Goal: Complete application form

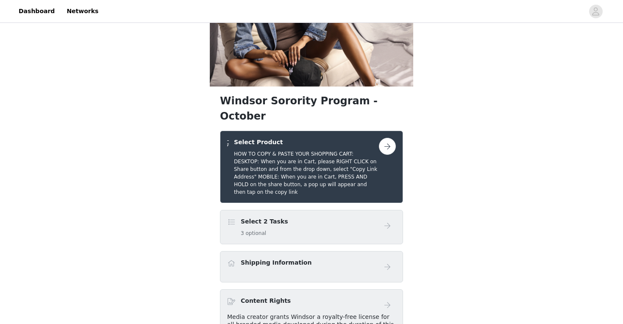
scroll to position [59, 0]
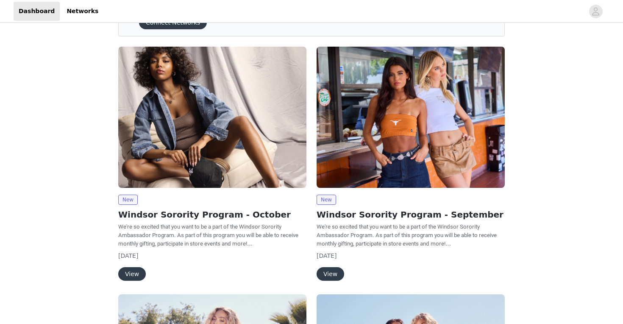
click at [131, 272] on button "View" at bounding box center [132, 274] width 28 height 14
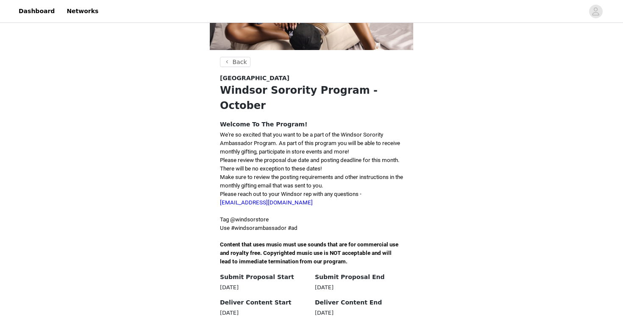
scroll to position [134, 0]
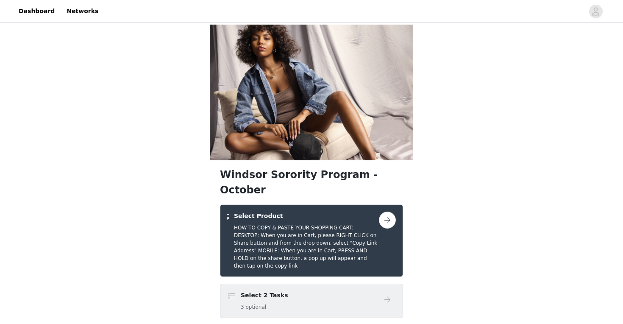
click at [363, 291] on div "Select 2 Tasks 3 optional" at bounding box center [303, 301] width 152 height 20
click at [388, 211] on button "button" at bounding box center [387, 219] width 17 height 17
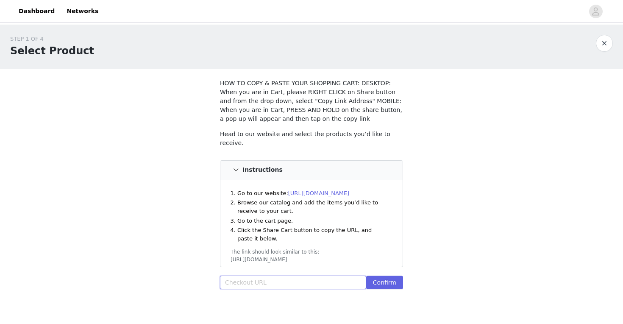
click at [324, 280] on input "text" at bounding box center [293, 282] width 146 height 14
paste input "[URL][DOMAIN_NAME]"
type input "[URL][DOMAIN_NAME]"
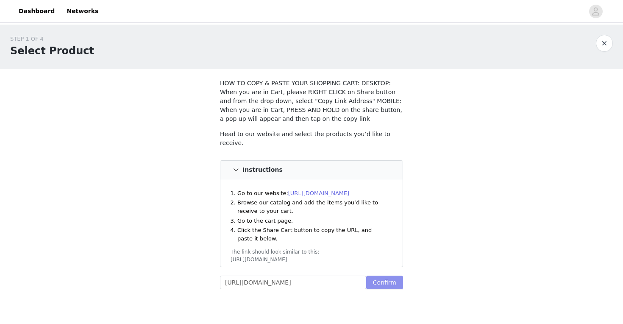
click at [382, 278] on button "Confirm" at bounding box center [384, 282] width 37 height 14
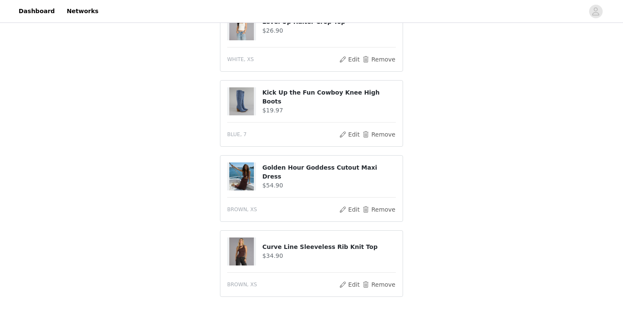
scroll to position [413, 0]
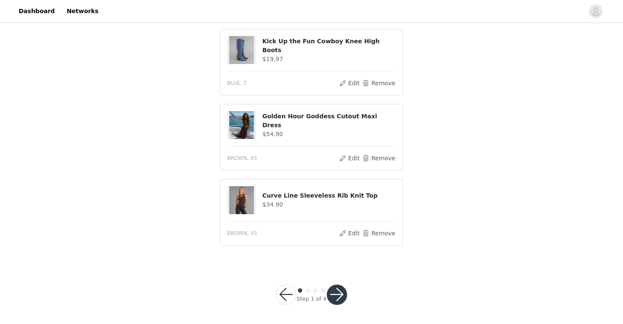
click at [338, 297] on button "button" at bounding box center [337, 294] width 20 height 20
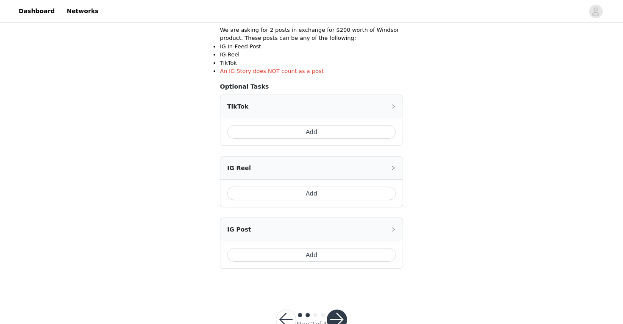
scroll to position [188, 0]
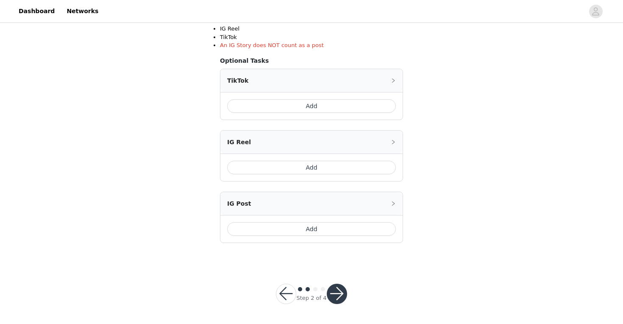
click at [341, 294] on button "button" at bounding box center [337, 293] width 20 height 20
click at [341, 296] on button "button" at bounding box center [337, 293] width 20 height 20
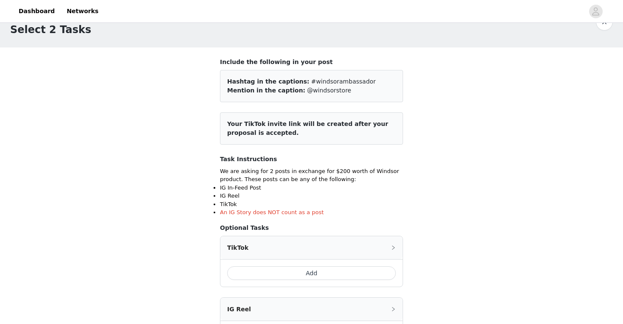
scroll to position [17, 0]
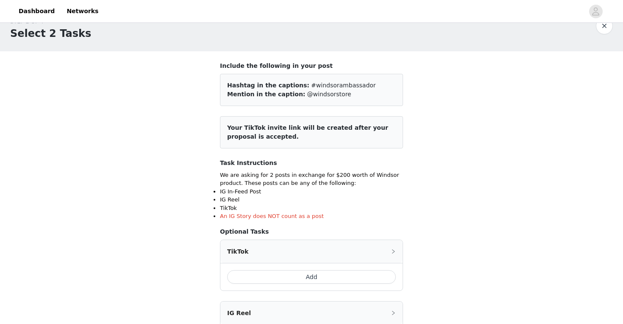
click at [286, 274] on button "Add" at bounding box center [311, 277] width 169 height 14
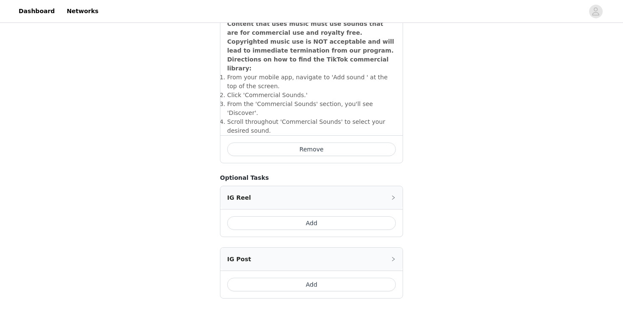
scroll to position [301, 0]
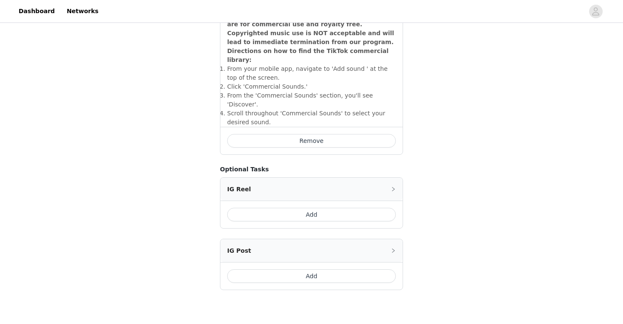
click at [282, 269] on button "Add" at bounding box center [311, 276] width 169 height 14
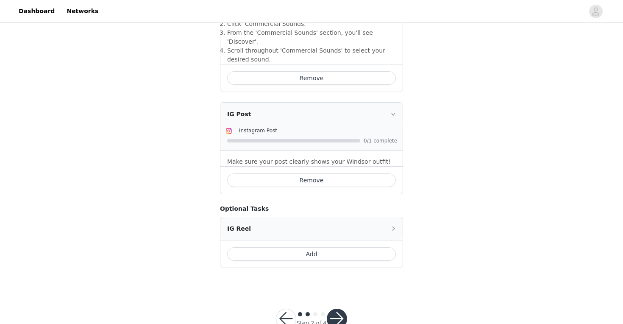
scroll to position [364, 0]
click at [341, 308] on button "button" at bounding box center [337, 318] width 20 height 20
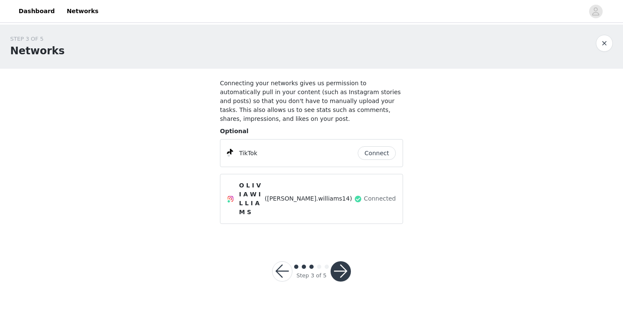
click at [377, 157] on button "Connect" at bounding box center [377, 153] width 38 height 14
click at [337, 261] on button "button" at bounding box center [340, 271] width 20 height 20
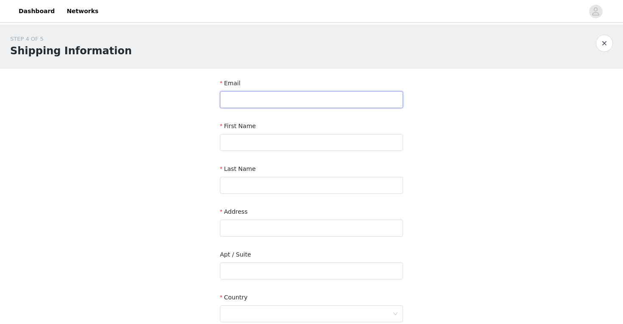
click at [253, 94] on input "text" at bounding box center [311, 99] width 183 height 17
type input "[EMAIL_ADDRESS][DOMAIN_NAME]"
type input "[PERSON_NAME]"
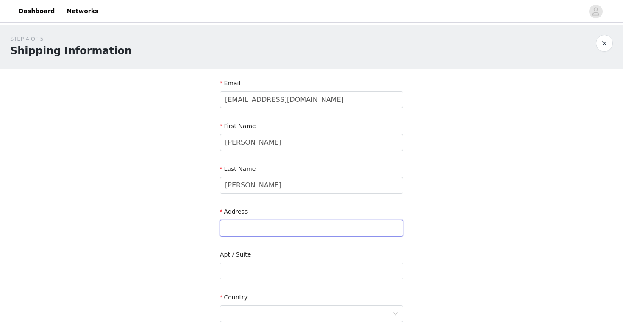
type input "17732 Birch Leaf Ct"
type input "Wildwood"
type input "63005"
type input "6368937999"
drag, startPoint x: 296, startPoint y: 230, endPoint x: 197, endPoint y: 223, distance: 99.4
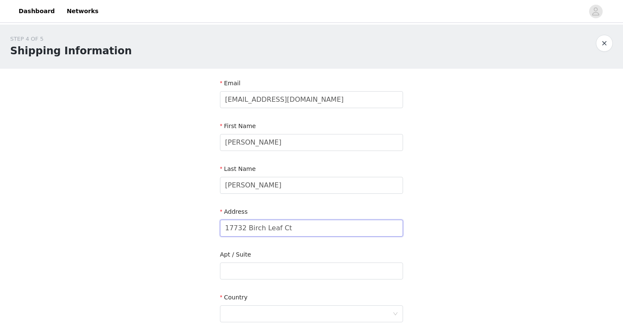
click at [197, 223] on div "STEP 4 OF 5 Shipping Information Email [EMAIL_ADDRESS][DOMAIN_NAME] First Name …" at bounding box center [311, 249] width 623 height 449
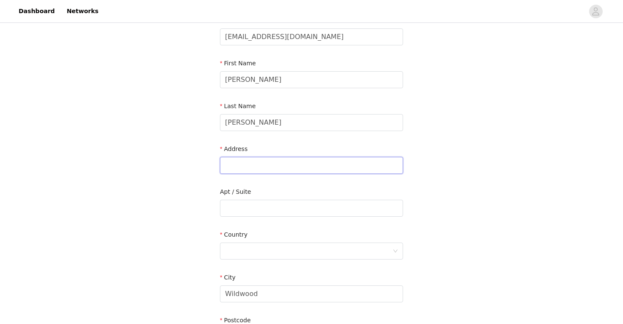
scroll to position [64, 0]
type input "1723 [GEOGRAPHIC_DATA]"
click at [237, 203] on input "text" at bounding box center [311, 207] width 183 height 17
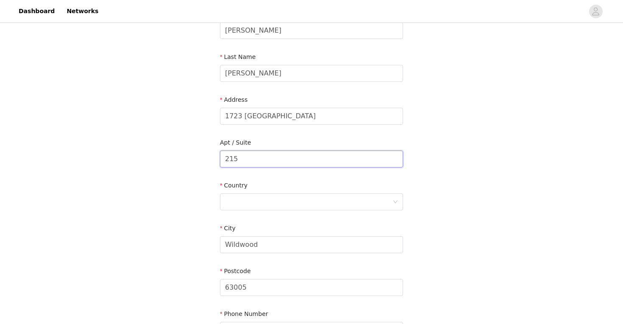
scroll to position [148, 0]
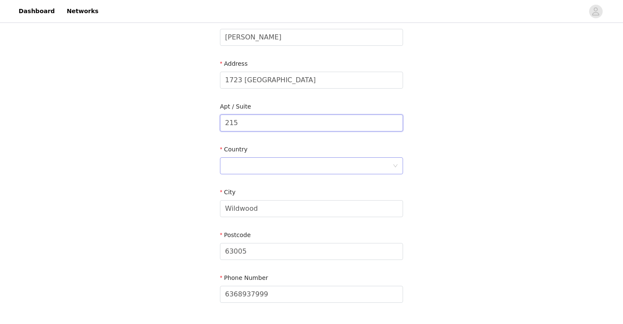
type input "215"
click at [276, 158] on div at bounding box center [308, 166] width 167 height 16
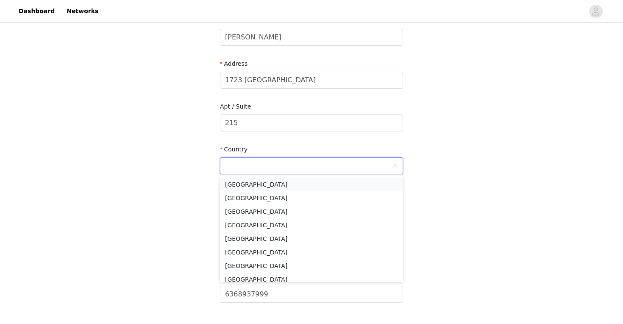
click at [270, 185] on li "[GEOGRAPHIC_DATA]" at bounding box center [311, 185] width 183 height 14
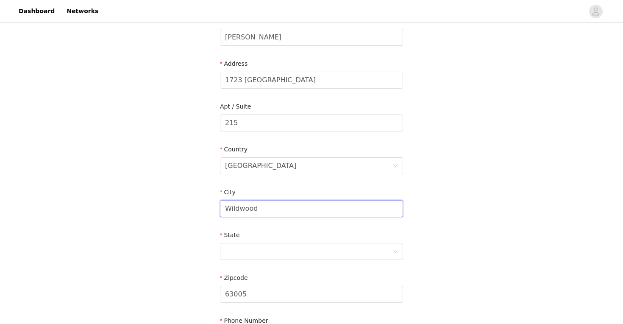
drag, startPoint x: 265, startPoint y: 208, endPoint x: 220, endPoint y: 208, distance: 44.9
click at [220, 208] on input "Wildwood" at bounding box center [311, 208] width 183 height 17
type input "[GEOGRAPHIC_DATA]"
click at [242, 251] on div at bounding box center [308, 251] width 167 height 16
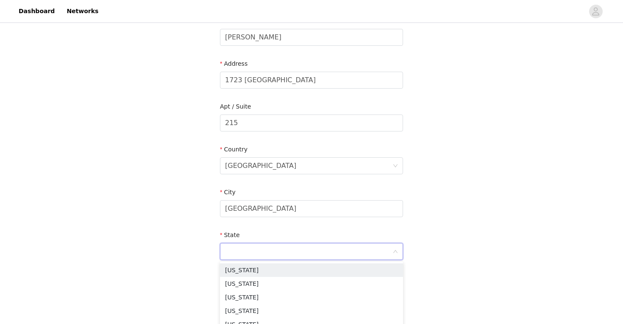
type input ","
type input "mi"
click at [241, 311] on li "[US_STATE]" at bounding box center [311, 311] width 183 height 14
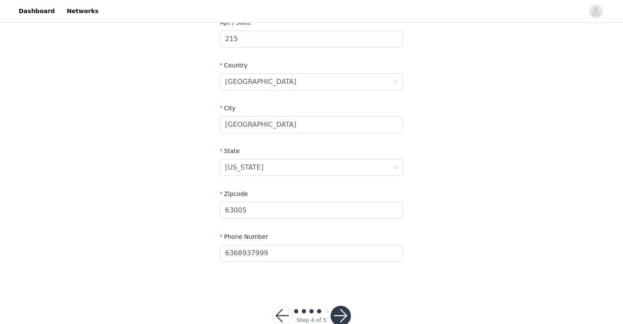
scroll to position [254, 0]
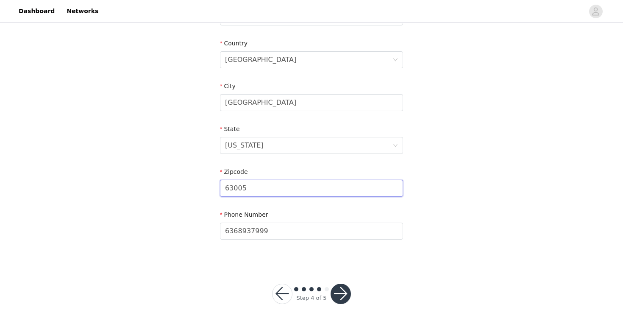
drag, startPoint x: 259, startPoint y: 189, endPoint x: 223, endPoint y: 188, distance: 36.0
click at [223, 188] on input "63005" at bounding box center [311, 188] width 183 height 17
type input "6"
type input "38655"
click at [338, 294] on button "button" at bounding box center [340, 293] width 20 height 20
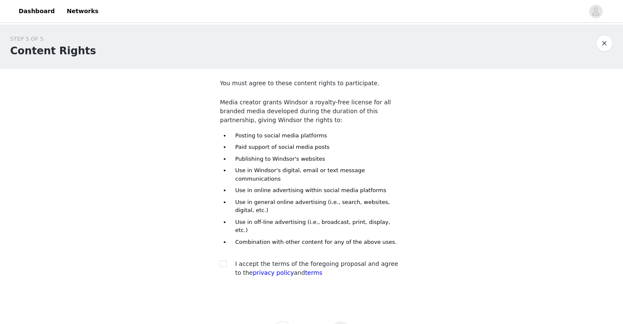
scroll to position [22, 0]
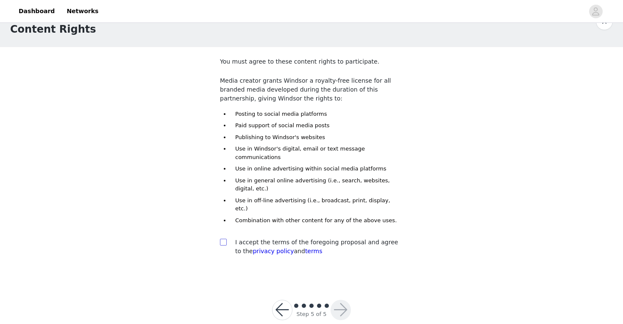
click at [224, 239] on input "checkbox" at bounding box center [223, 242] width 6 height 6
checkbox input "true"
click at [338, 300] on button "button" at bounding box center [340, 310] width 20 height 20
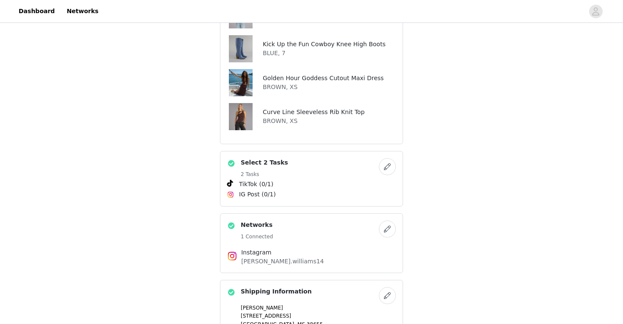
scroll to position [380, 0]
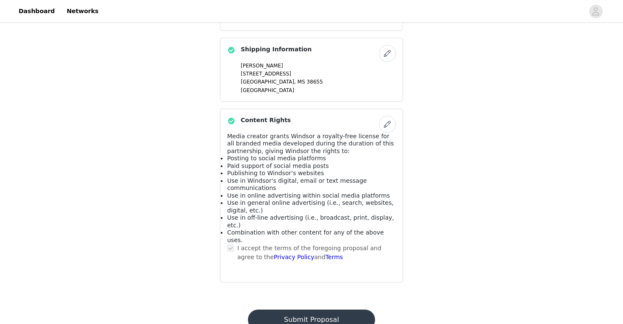
scroll to position [0, 0]
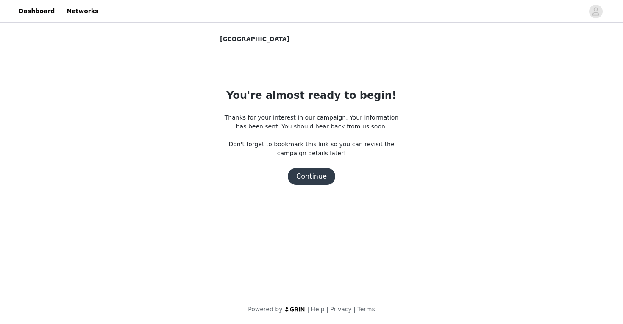
click at [307, 181] on button "Continue" at bounding box center [311, 176] width 47 height 17
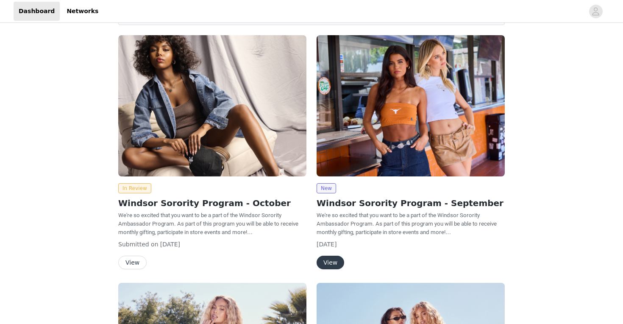
scroll to position [61, 0]
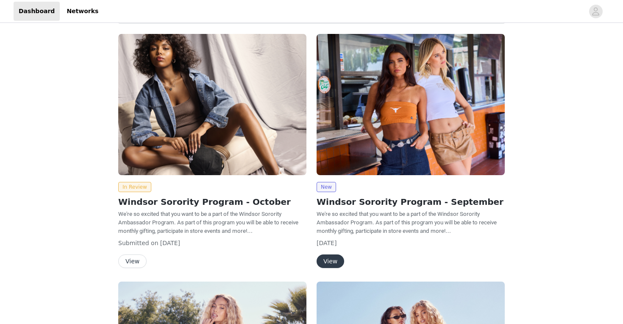
click at [142, 259] on button "View" at bounding box center [132, 261] width 28 height 14
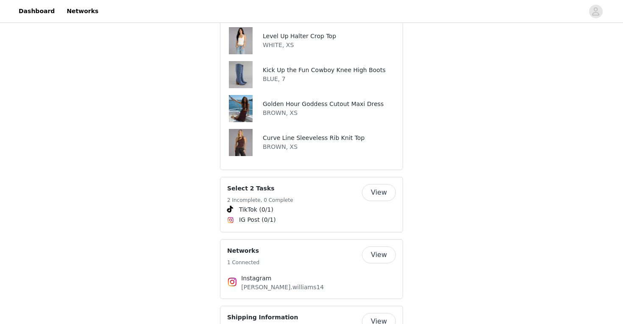
scroll to position [526, 0]
